Goal: Information Seeking & Learning: Find specific fact

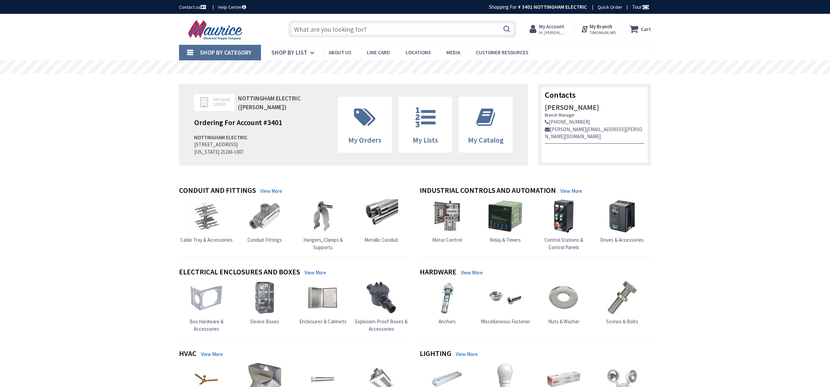
click at [362, 28] on input "text" at bounding box center [403, 29] width 228 height 17
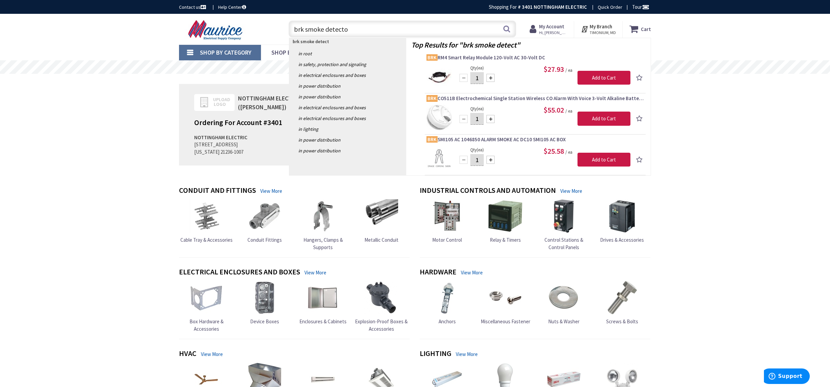
type input "brk smoke detector"
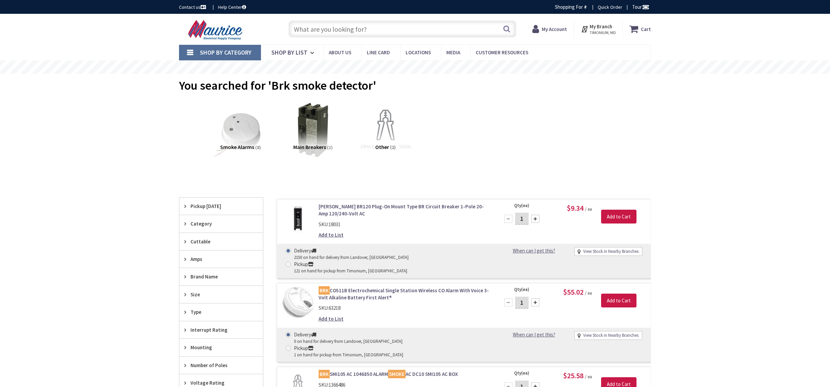
type input "Kerria Ln, [GEOGRAPHIC_DATA], [GEOGRAPHIC_DATA]"
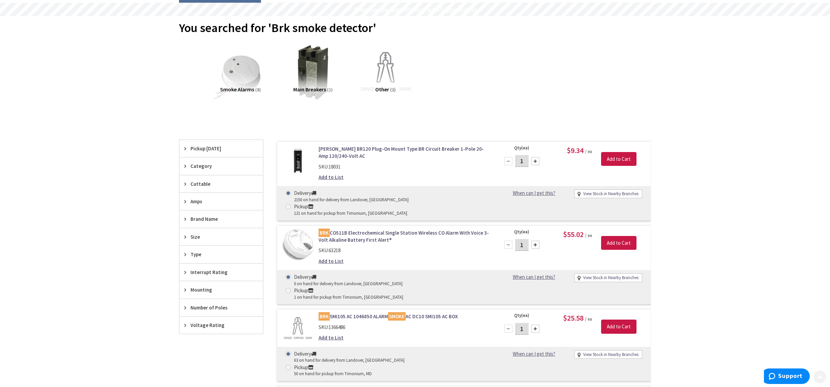
scroll to position [58, 0]
click at [240, 64] on img at bounding box center [240, 71] width 61 height 61
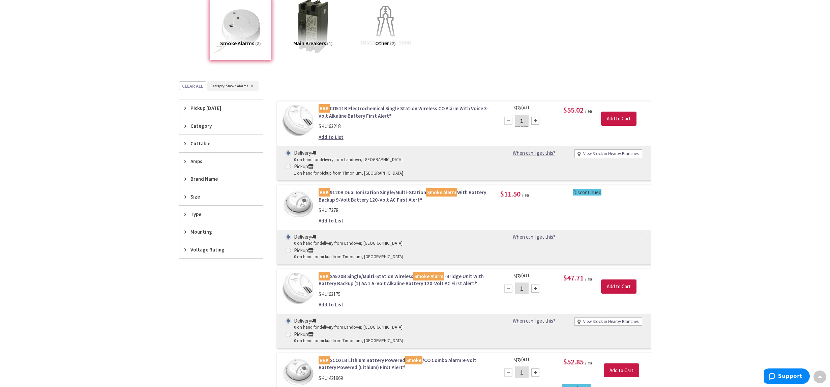
scroll to position [0, 0]
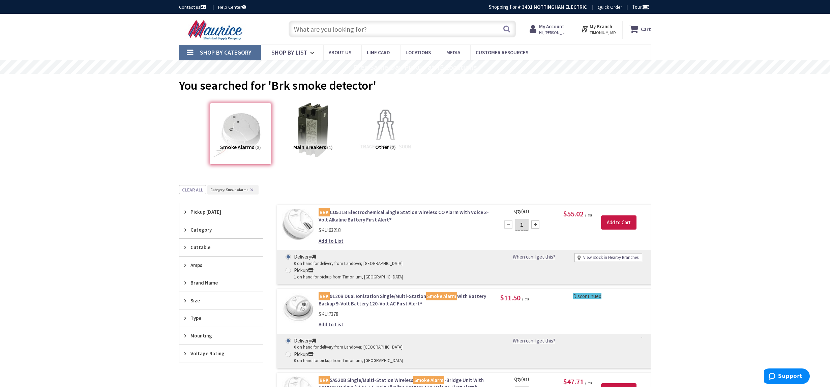
click at [382, 28] on input "text" at bounding box center [403, 29] width 228 height 17
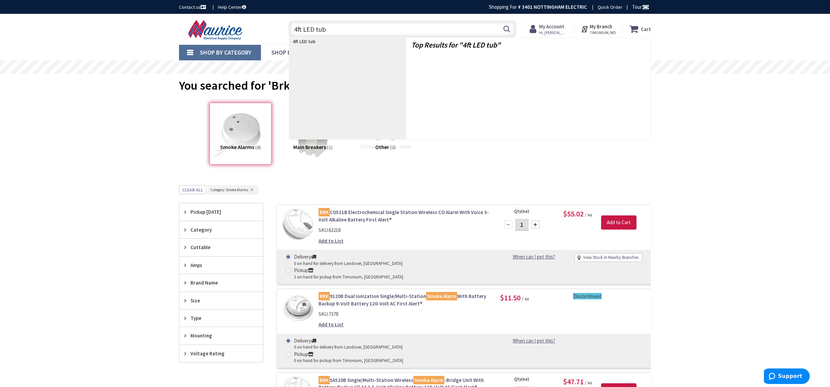
type input "4ft LED tube"
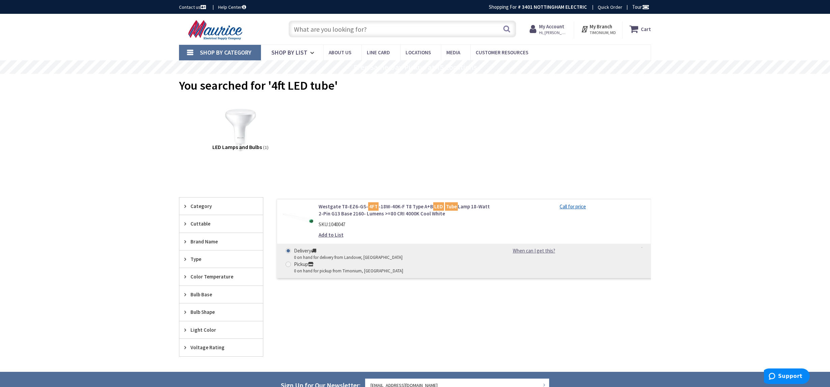
click at [230, 35] on img at bounding box center [216, 30] width 75 height 21
